Goal: Transaction & Acquisition: Purchase product/service

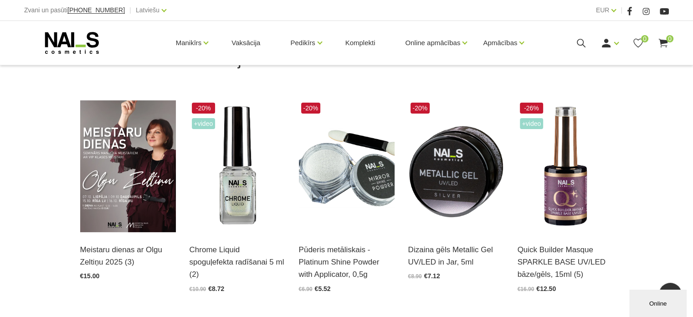
scroll to position [228, 0]
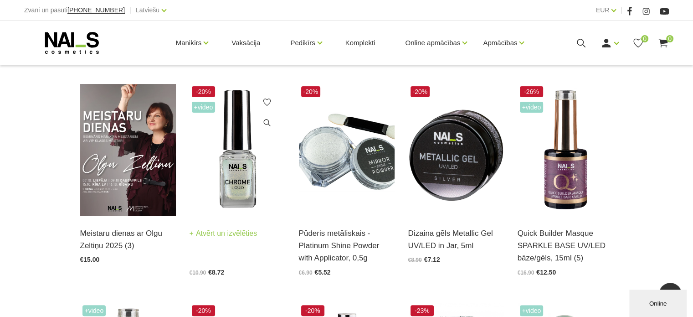
click at [220, 179] on img at bounding box center [238, 150] width 96 height 132
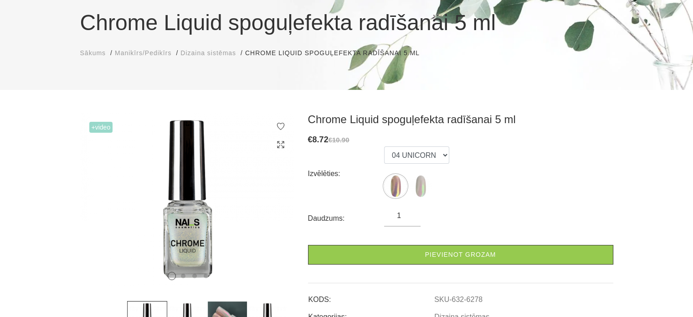
scroll to position [91, 0]
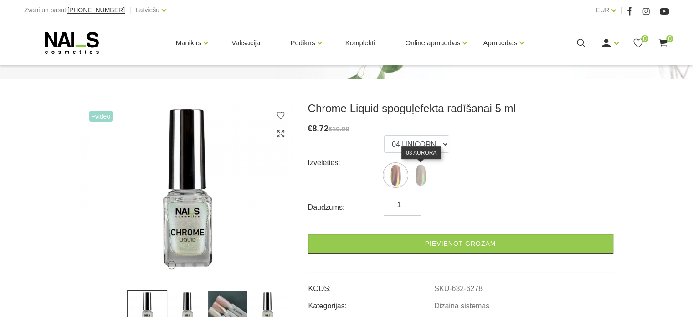
click at [416, 180] on img at bounding box center [420, 175] width 23 height 23
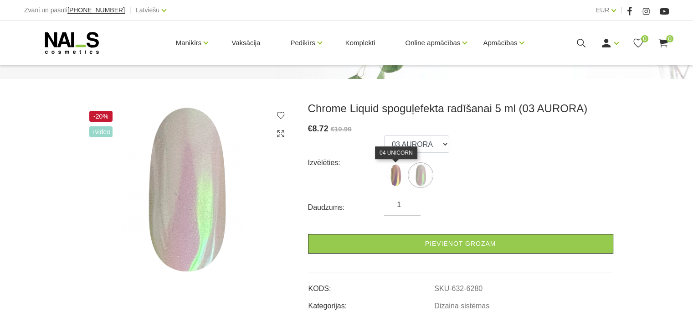
click at [398, 177] on img at bounding box center [395, 175] width 23 height 23
select select "6278"
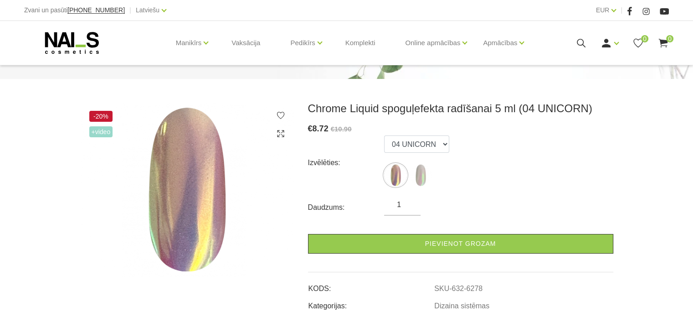
click at [56, 49] on icon at bounding box center [72, 42] width 96 height 23
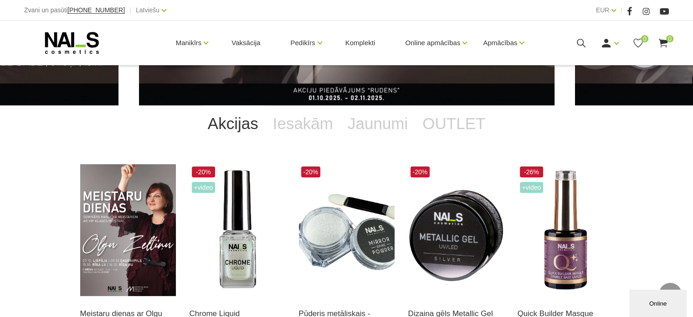
scroll to position [11, 0]
